Goal: Task Accomplishment & Management: Use online tool/utility

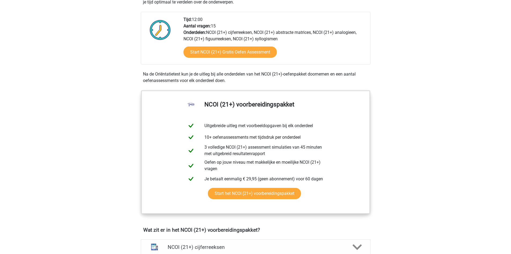
scroll to position [134, 0]
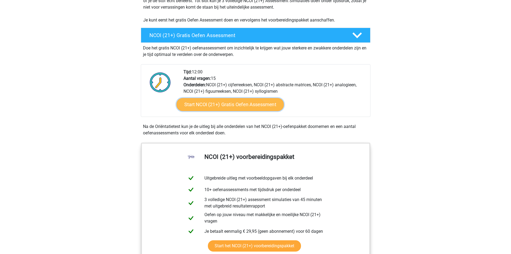
click at [216, 105] on link "Start NCOI (21+) Gratis Oefen Assessment" at bounding box center [229, 104] width 107 height 13
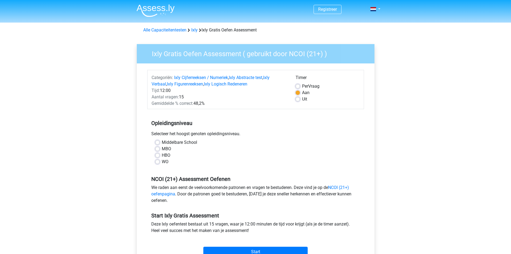
scroll to position [45, 0]
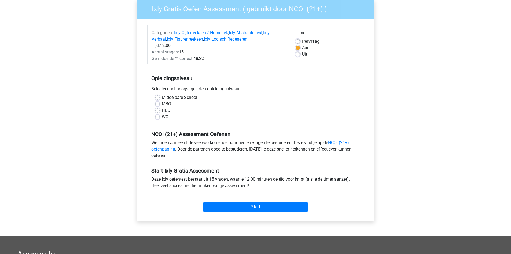
click at [162, 104] on label "MBO" at bounding box center [166, 104] width 9 height 6
click at [159, 104] on input "MBO" at bounding box center [157, 103] width 4 height 5
radio input "true"
click at [302, 42] on label "Per Vraag" at bounding box center [310, 41] width 17 height 6
click at [297, 42] on input "Per Vraag" at bounding box center [298, 40] width 4 height 5
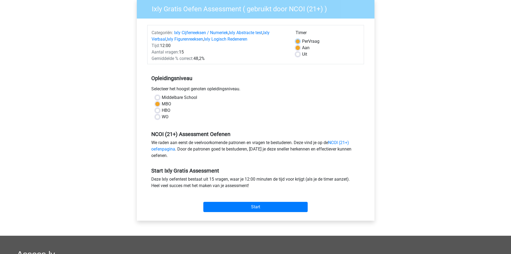
radio input "true"
click at [266, 210] on input "Start" at bounding box center [255, 207] width 104 height 10
click at [299, 57] on div "Uit" at bounding box center [328, 54] width 64 height 6
click at [302, 56] on label "Uit" at bounding box center [304, 54] width 5 height 6
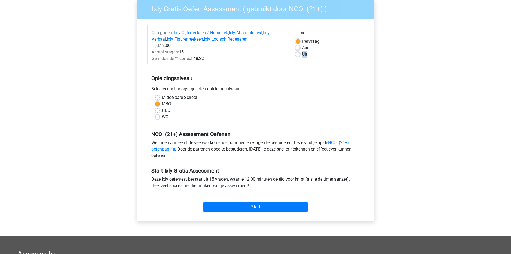
click at [299, 56] on input "Uit" at bounding box center [298, 53] width 4 height 5
radio input "true"
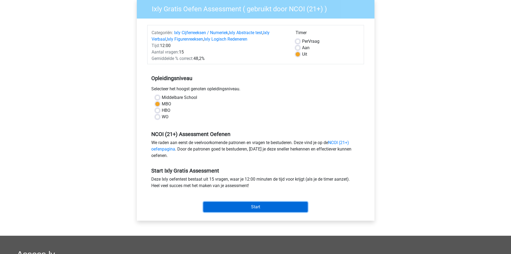
click at [246, 207] on input "Start" at bounding box center [255, 207] width 104 height 10
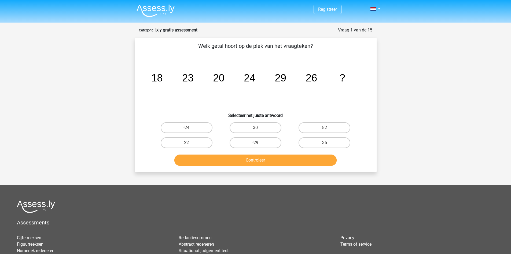
click at [258, 128] on input "30" at bounding box center [257, 128] width 3 height 3
radio input "true"
click at [253, 160] on button "Controleer" at bounding box center [255, 159] width 162 height 11
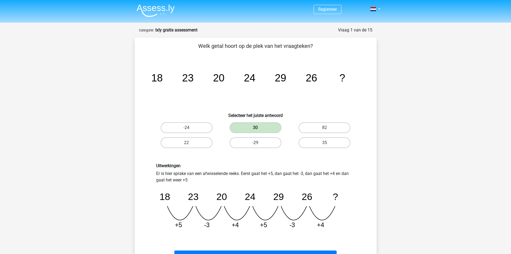
scroll to position [45, 0]
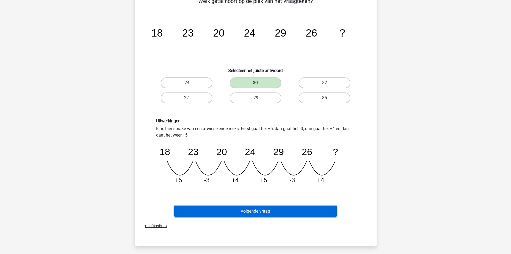
click at [266, 214] on button "Volgende vraag" at bounding box center [255, 210] width 162 height 11
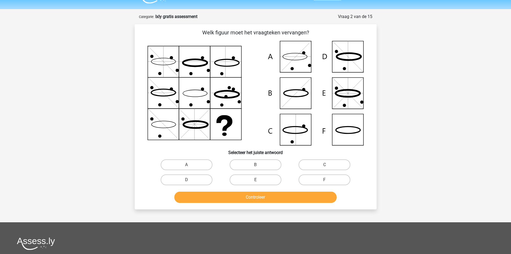
scroll to position [0, 0]
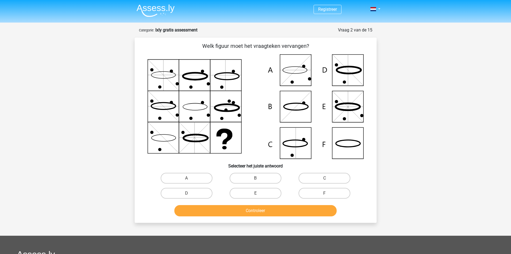
click at [294, 79] on icon at bounding box center [256, 106] width 216 height 104
click at [206, 181] on label "A" at bounding box center [187, 178] width 52 height 11
click at [190, 181] on input "A" at bounding box center [188, 179] width 3 height 3
radio input "true"
click at [234, 213] on button "Controleer" at bounding box center [255, 210] width 162 height 11
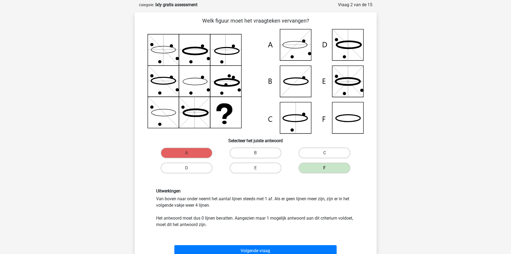
scroll to position [45, 0]
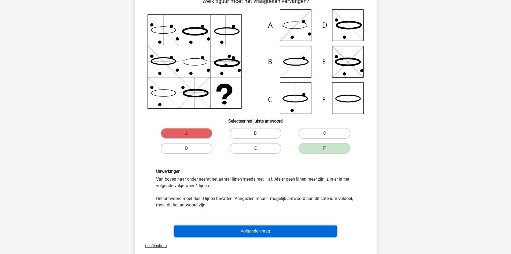
click at [260, 234] on button "Volgende vraag" at bounding box center [255, 230] width 162 height 11
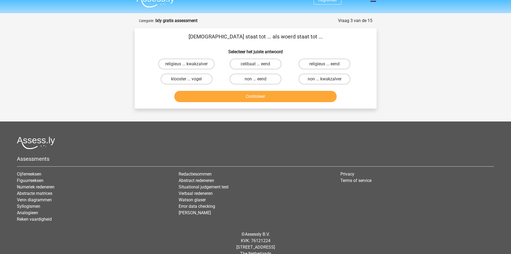
scroll to position [0, 0]
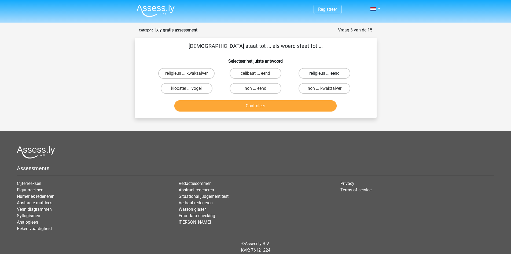
click at [340, 72] on label "religieus ... eend" at bounding box center [325, 73] width 52 height 11
click at [328, 73] on input "religieus ... eend" at bounding box center [326, 74] width 3 height 3
radio input "true"
click at [300, 107] on button "Controleer" at bounding box center [255, 105] width 162 height 11
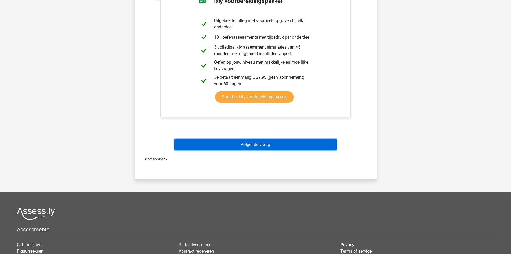
click at [284, 144] on button "Volgende vraag" at bounding box center [255, 144] width 162 height 11
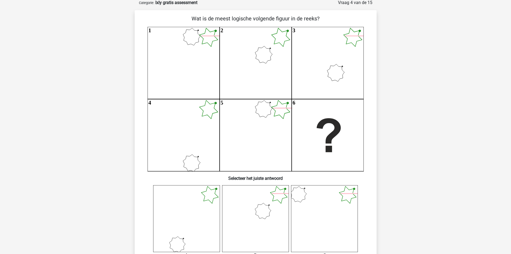
scroll to position [27, 0]
